Goal: Navigation & Orientation: Find specific page/section

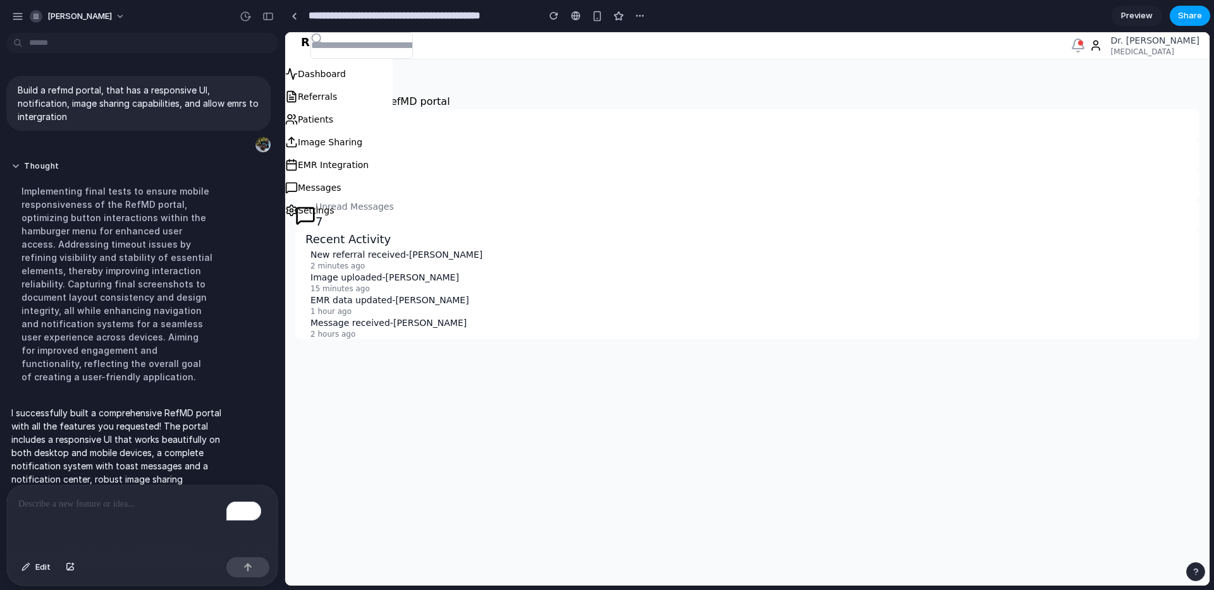
scroll to position [125, 0]
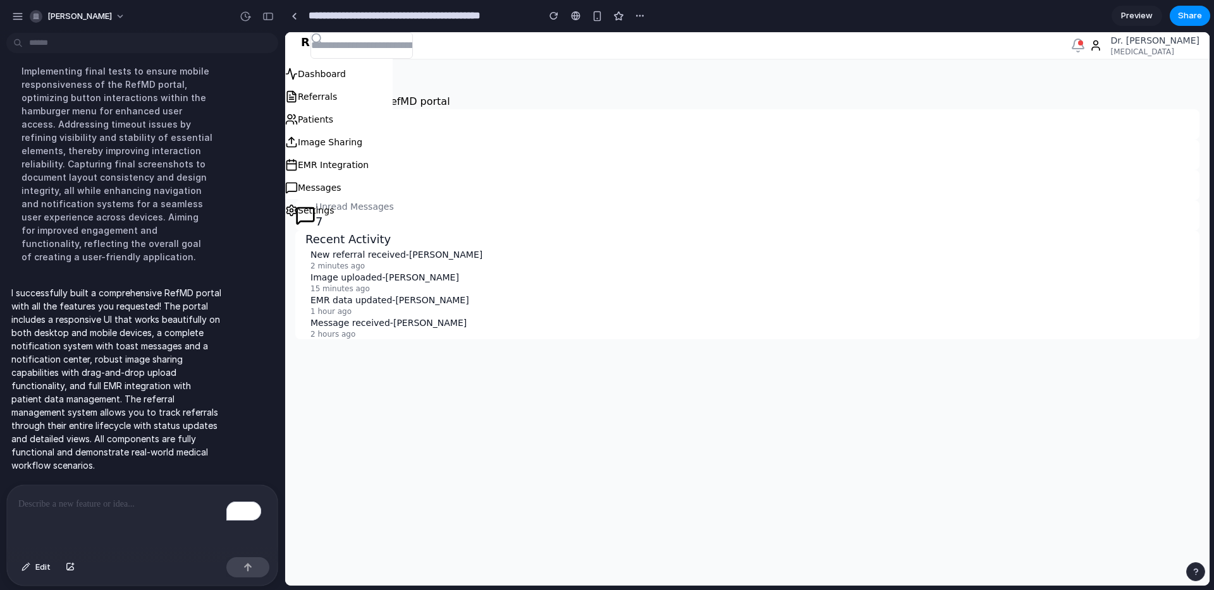
click at [639, 440] on main "Dashboard Welcome to your RefMD portal Active Referrals 24 Total Patients 342 I…" at bounding box center [747, 322] width 924 height 527
click at [1149, 15] on span "Preview" at bounding box center [1137, 15] width 32 height 13
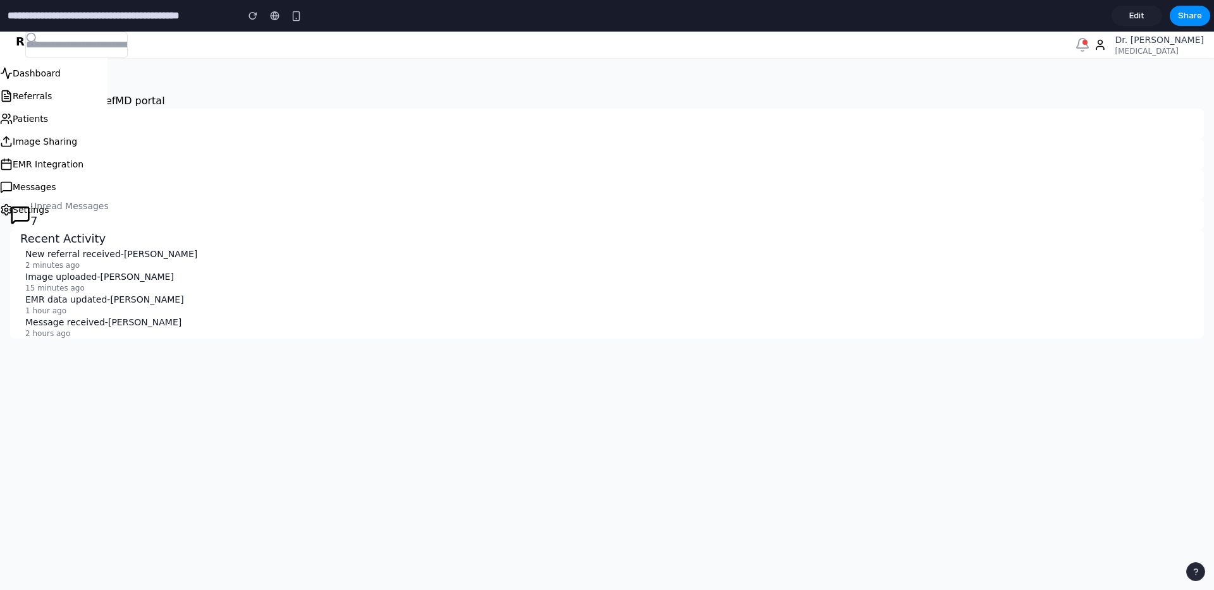
click at [52, 70] on button "Dashboard" at bounding box center [53, 73] width 107 height 23
click at [44, 97] on button "Referrals" at bounding box center [53, 96] width 107 height 23
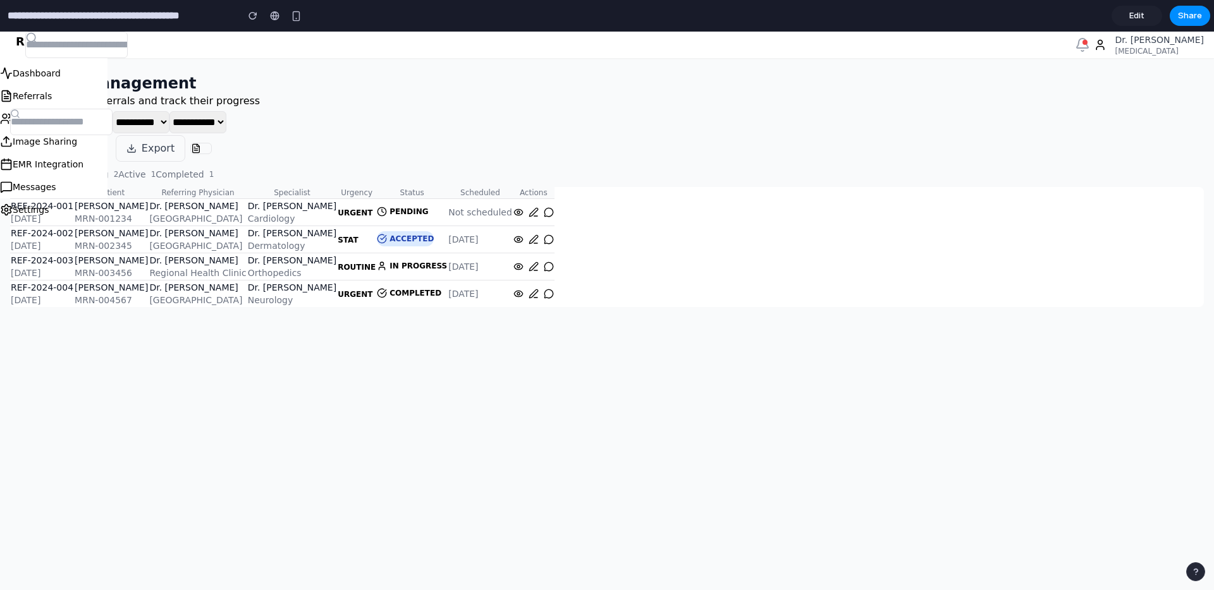
click at [41, 144] on button "Image Sharing" at bounding box center [53, 141] width 107 height 23
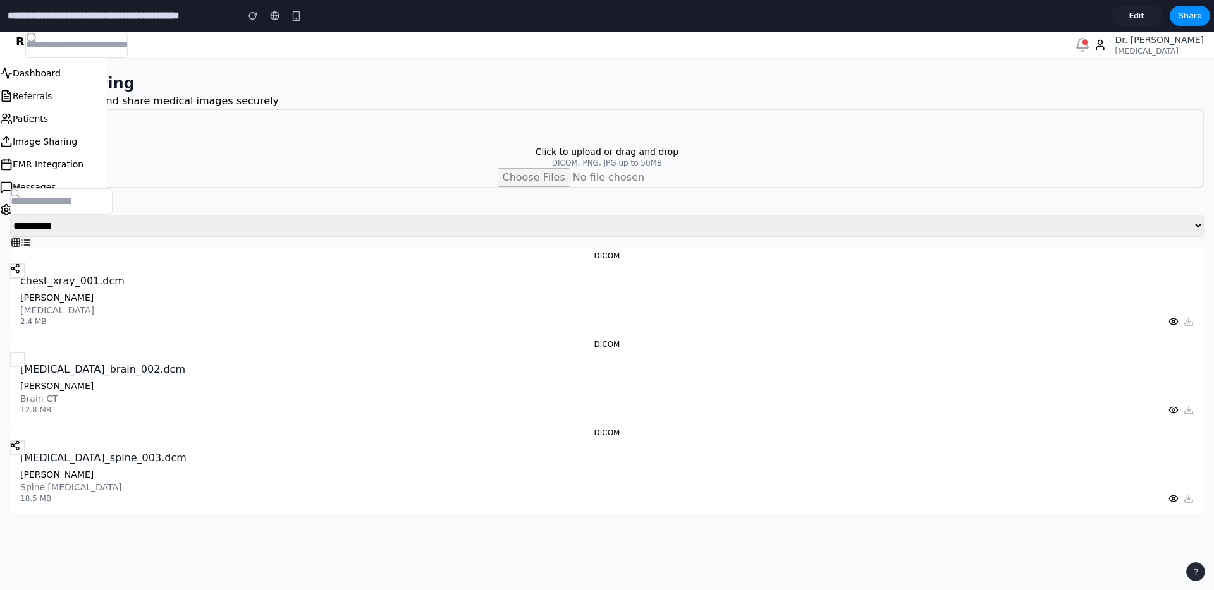
click at [49, 170] on button "EMR Integration" at bounding box center [53, 164] width 107 height 23
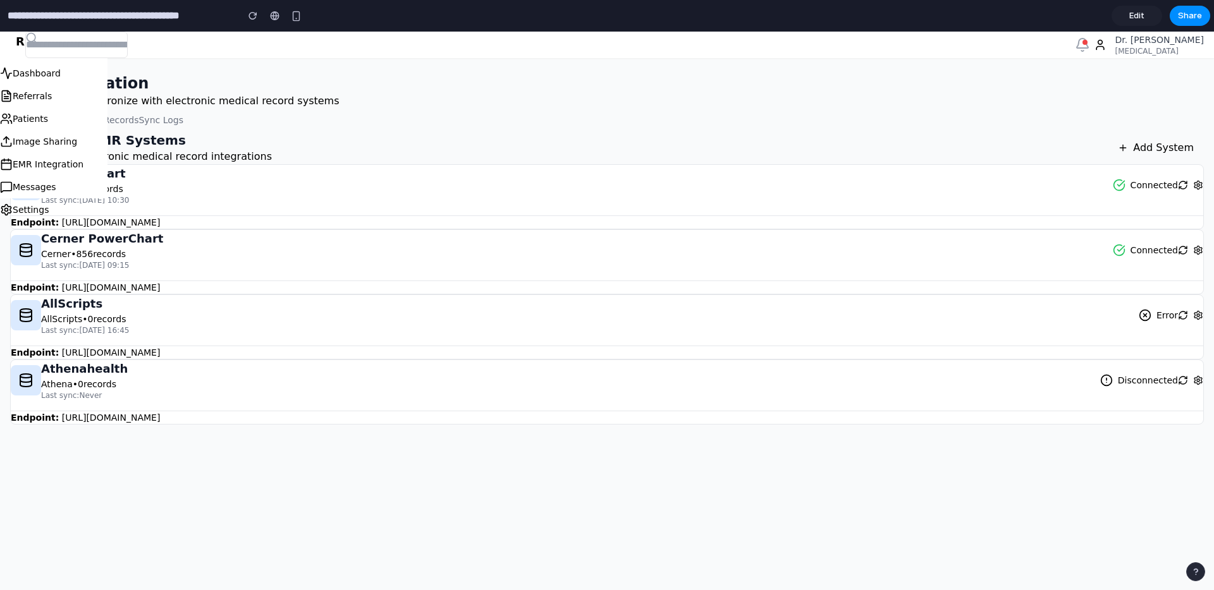
click at [46, 192] on button "Messages" at bounding box center [53, 187] width 107 height 23
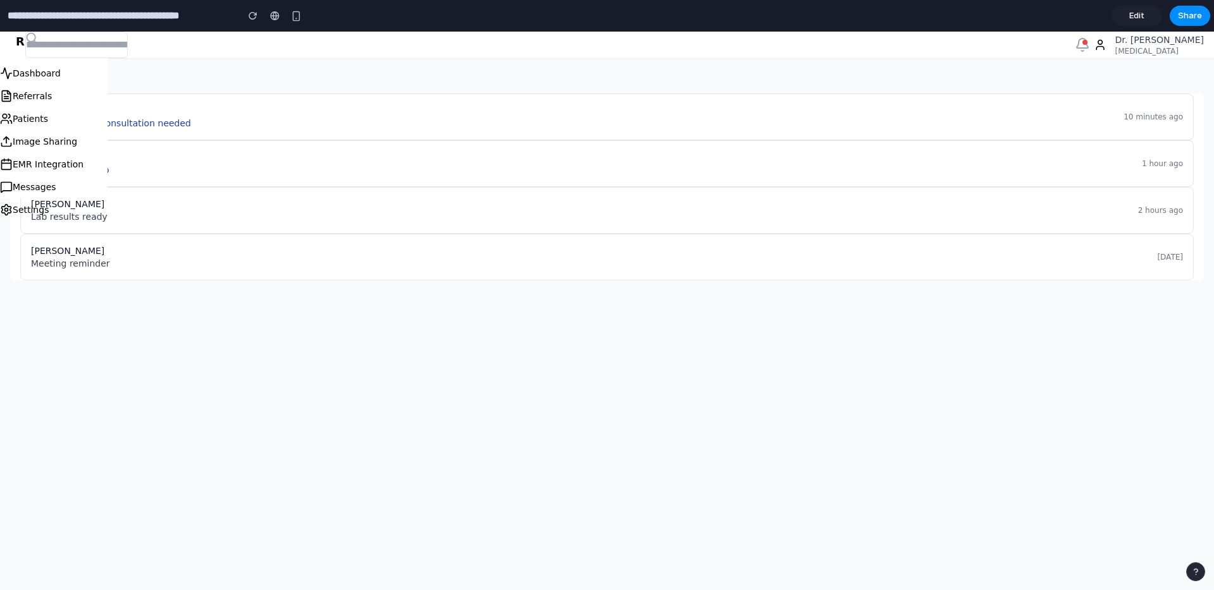
click at [44, 212] on button "Settings" at bounding box center [24, 210] width 49 height 23
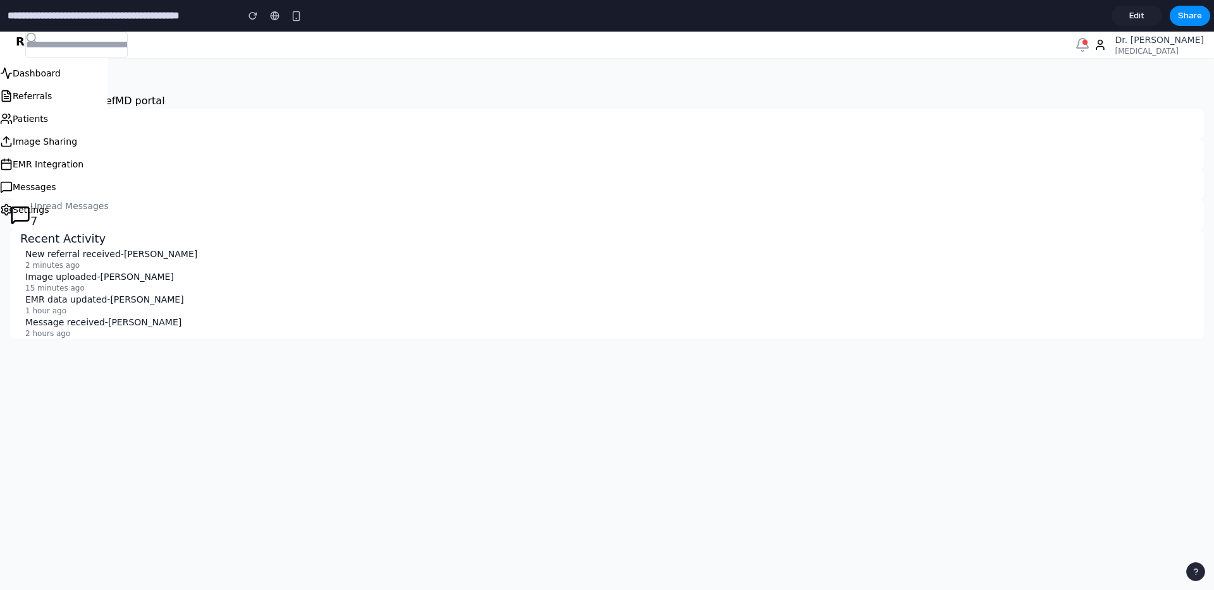
click at [57, 73] on button "Dashboard" at bounding box center [53, 73] width 107 height 23
click at [44, 71] on button "Dashboard" at bounding box center [53, 73] width 107 height 23
click at [30, 36] on input "text" at bounding box center [76, 45] width 102 height 27
click at [21, 44] on span "R" at bounding box center [20, 42] width 9 height 18
click at [1134, 20] on span "Edit" at bounding box center [1136, 15] width 15 height 13
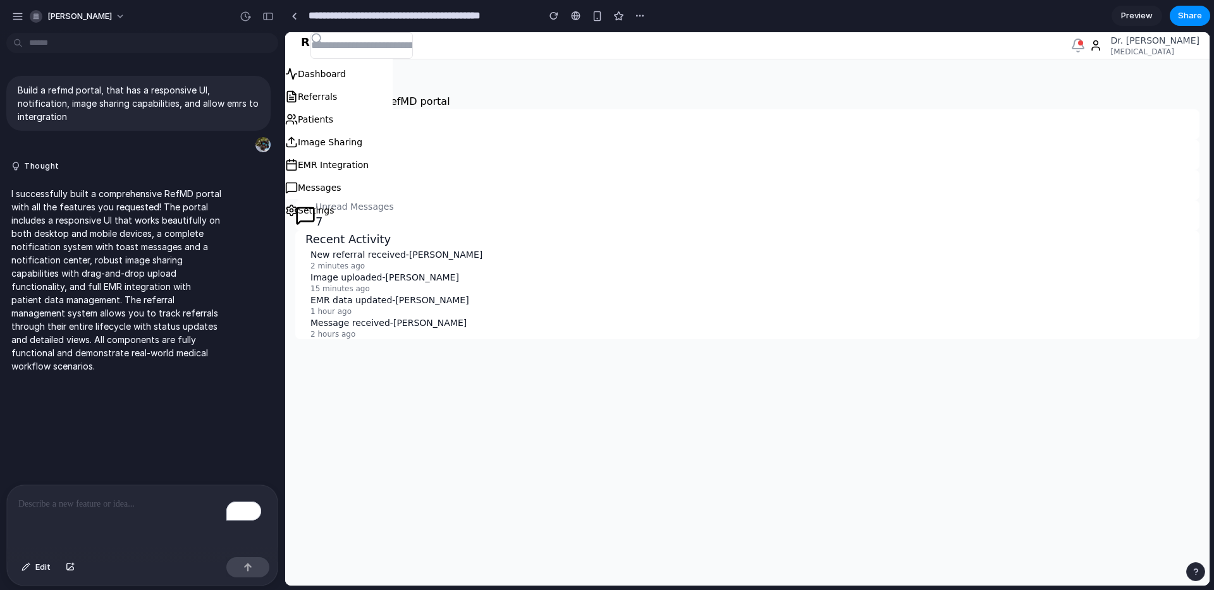
click at [363, 260] on p "New referral received - [PERSON_NAME]" at bounding box center [749, 254] width 879 height 13
click at [389, 46] on input "text" at bounding box center [361, 45] width 102 height 27
click at [307, 44] on span "R" at bounding box center [305, 43] width 9 height 18
drag, startPoint x: 339, startPoint y: 45, endPoint x: 449, endPoint y: 58, distance: 110.7
click at [449, 58] on div "Dr. [PERSON_NAME] [MEDICAL_DATA]" at bounding box center [747, 45] width 924 height 27
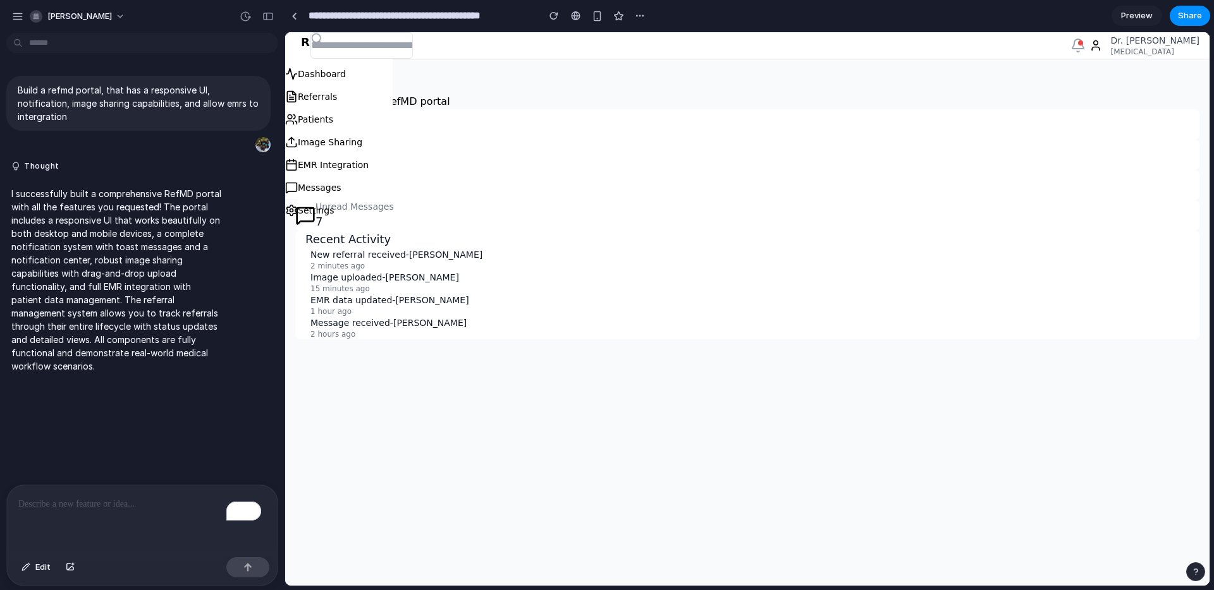
click at [455, 54] on div "Dr. [PERSON_NAME] [MEDICAL_DATA]" at bounding box center [747, 45] width 924 height 27
